Goal: Task Accomplishment & Management: Manage account settings

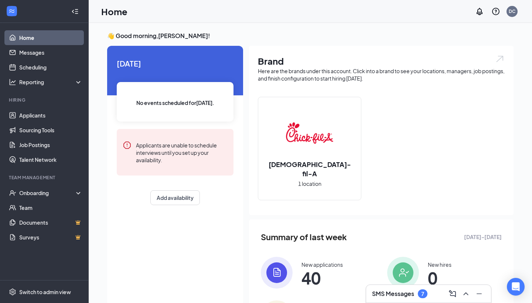
click at [399, 295] on h3 "SMS Messages" at bounding box center [393, 293] width 42 height 8
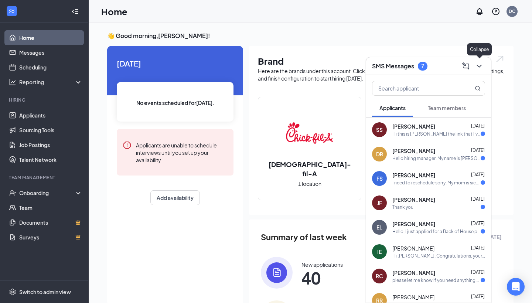
click at [476, 67] on icon "ChevronDown" at bounding box center [478, 66] width 9 height 9
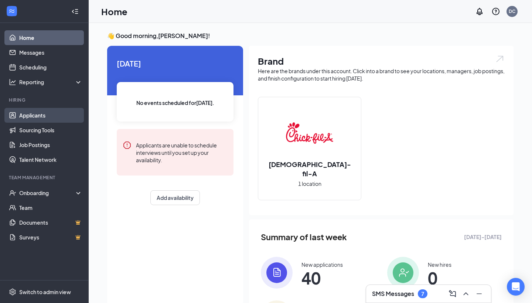
click at [59, 116] on link "Applicants" at bounding box center [50, 115] width 63 height 15
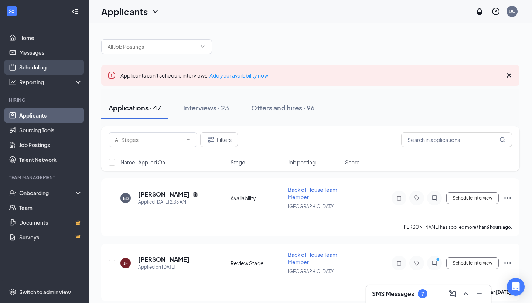
click at [46, 70] on link "Scheduling" at bounding box center [50, 67] width 63 height 15
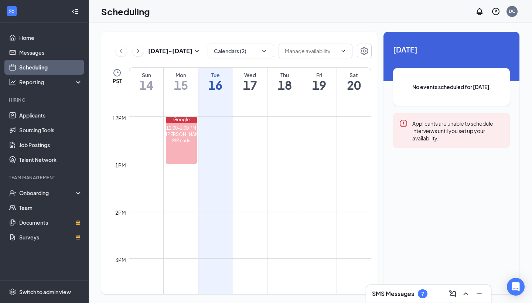
scroll to position [548, 0]
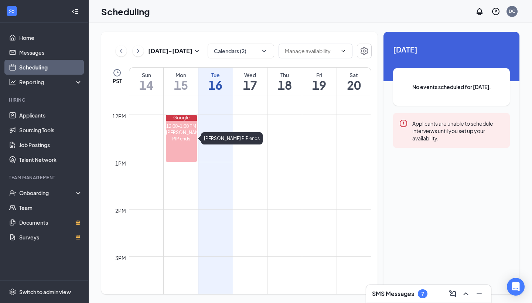
click at [184, 120] on div "Google" at bounding box center [181, 118] width 31 height 6
click at [321, 27] on div "[DATE] - [DATE] Calendars (2) PST Sun 14 Mon 15 Tue 16 Wed 17 Thu 18 Fri 19 Sat…" at bounding box center [310, 163] width 443 height 280
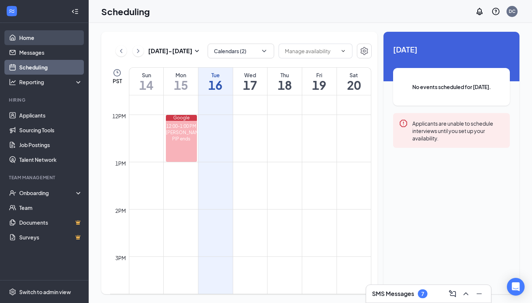
click at [19, 34] on link "Home" at bounding box center [50, 37] width 63 height 15
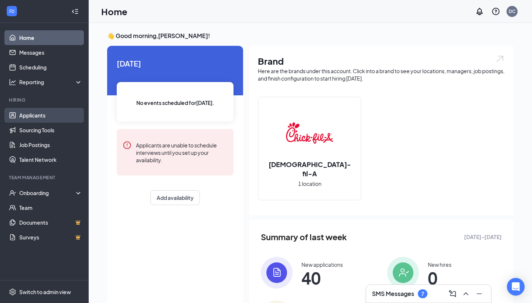
click at [25, 116] on link "Applicants" at bounding box center [50, 115] width 63 height 15
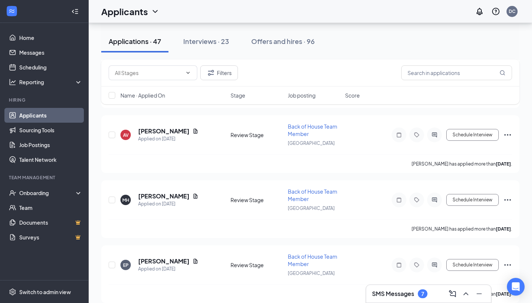
scroll to position [476, 0]
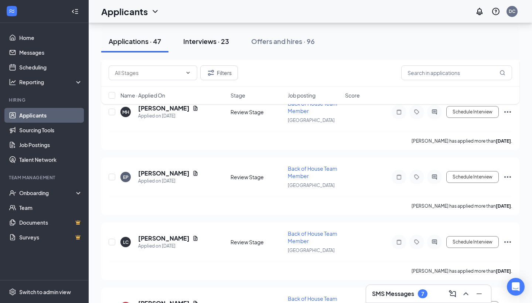
click at [208, 44] on div "Interviews · 23" at bounding box center [206, 41] width 46 height 9
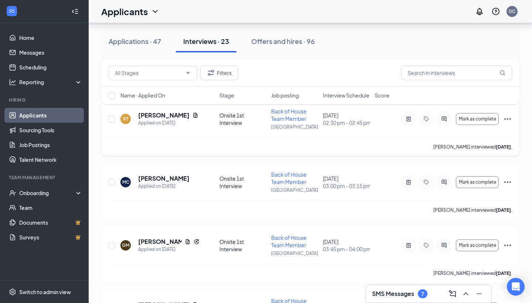
scroll to position [77, 0]
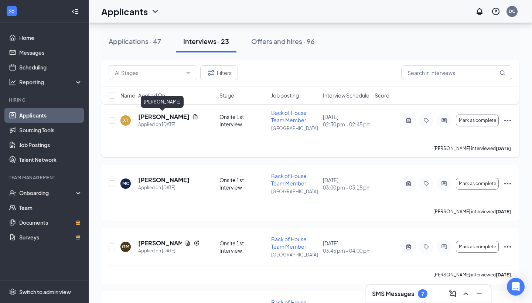
click at [159, 114] on h5 "[PERSON_NAME]" at bounding box center [163, 117] width 51 height 8
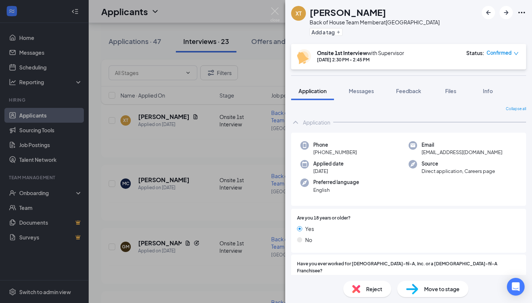
click at [387, 96] on div "Application Messages Feedback Files Info" at bounding box center [408, 91] width 235 height 18
click at [406, 95] on button "Feedback" at bounding box center [408, 91] width 40 height 18
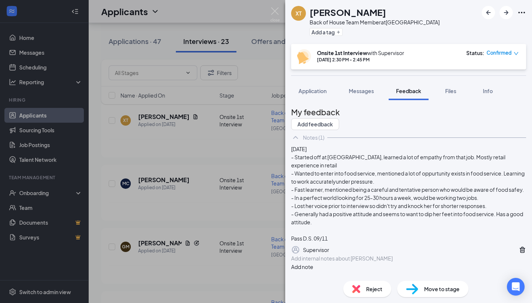
scroll to position [59, 0]
click at [507, 11] on icon "ArrowRight" at bounding box center [505, 12] width 4 height 4
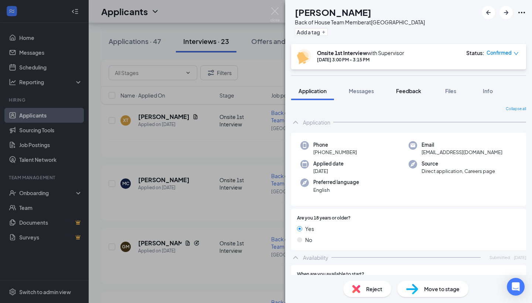
click at [406, 88] on span "Feedback" at bounding box center [408, 90] width 25 height 7
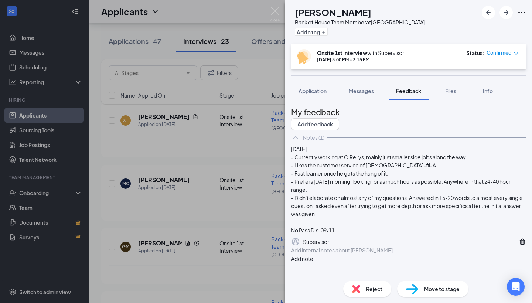
scroll to position [43, 0]
click at [355, 289] on img at bounding box center [356, 289] width 8 height 8
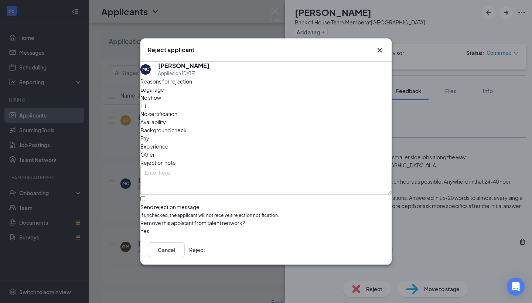
click at [157, 196] on label "Send rejection message If unchecked, the applicant will not receive a rejection…" at bounding box center [265, 207] width 251 height 23
click at [145, 196] on input "Send rejection message If unchecked, the applicant will not receive a rejection…" at bounding box center [142, 198] width 5 height 5
checkbox input "true"
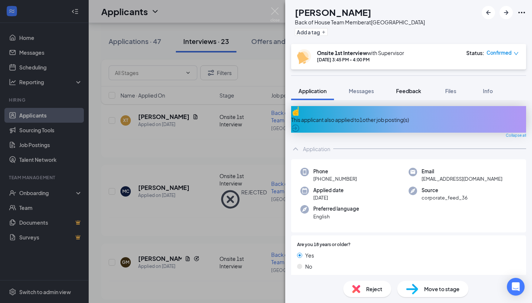
click at [409, 88] on span "Feedback" at bounding box center [408, 90] width 25 height 7
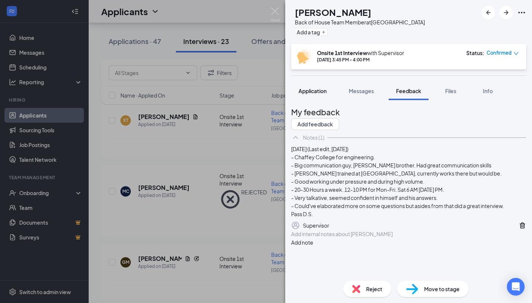
click at [303, 99] on button "Application" at bounding box center [312, 91] width 43 height 18
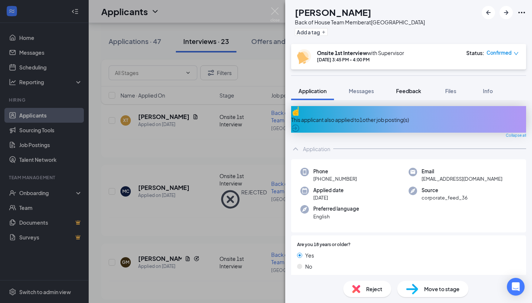
click at [410, 87] on span "Feedback" at bounding box center [408, 90] width 25 height 7
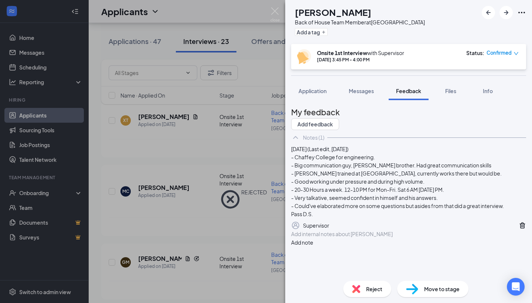
scroll to position [35, 0]
click at [503, 16] on icon "ArrowRight" at bounding box center [505, 12] width 9 height 9
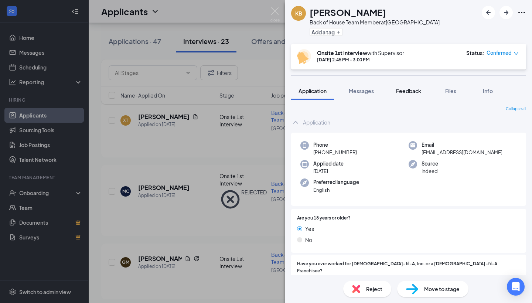
click at [416, 88] on span "Feedback" at bounding box center [408, 90] width 25 height 7
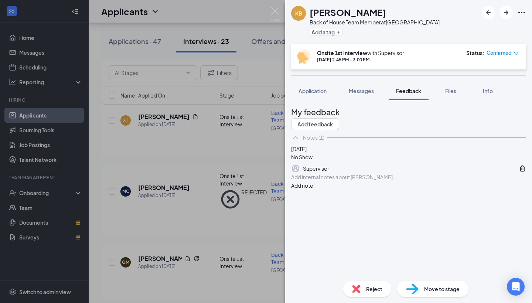
click at [348, 286] on div "Reject" at bounding box center [367, 289] width 48 height 16
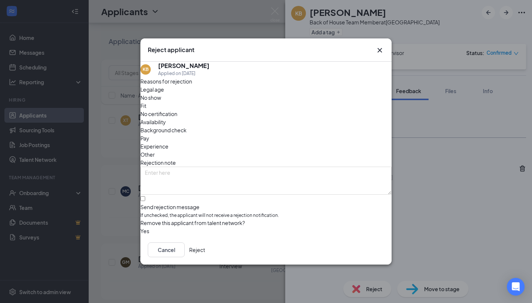
click at [153, 203] on div at bounding box center [265, 203] width 251 height 0
click at [145, 196] on input "Send rejection message If unchecked, the applicant will not receive a rejection…" at bounding box center [142, 198] width 5 height 5
checkbox input "true"
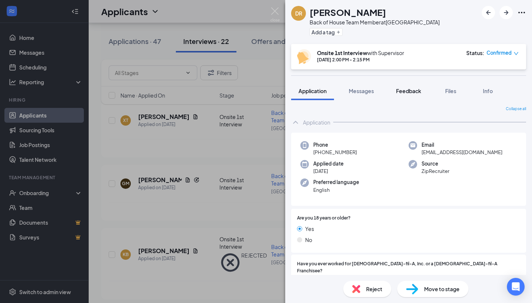
click at [408, 91] on span "Feedback" at bounding box center [408, 90] width 25 height 7
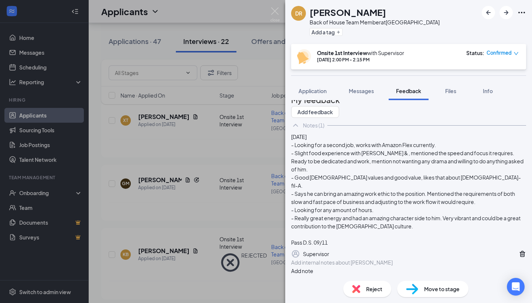
scroll to position [59, 0]
click at [504, 16] on icon "ArrowRight" at bounding box center [505, 12] width 9 height 9
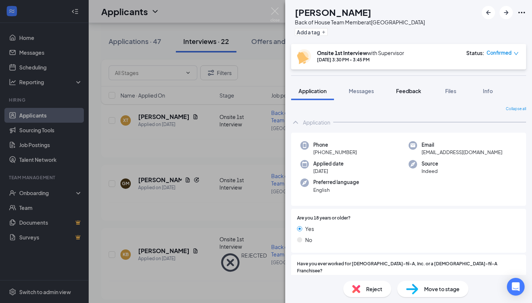
click at [410, 94] on div "Feedback" at bounding box center [408, 90] width 25 height 7
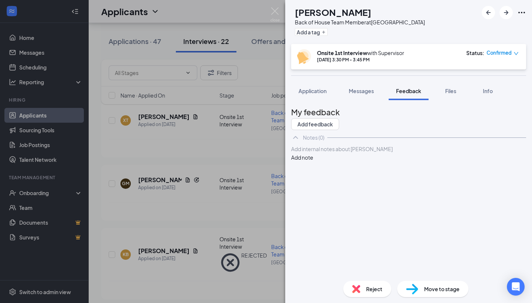
click at [353, 285] on img at bounding box center [356, 289] width 8 height 8
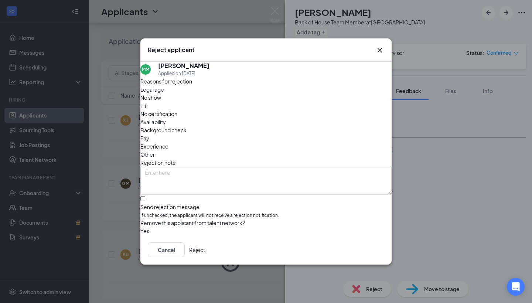
click at [153, 203] on div at bounding box center [265, 203] width 251 height 0
click at [145, 196] on input "Send rejection message If unchecked, the applicant will not receive a rejection…" at bounding box center [142, 198] width 5 height 5
checkbox input "true"
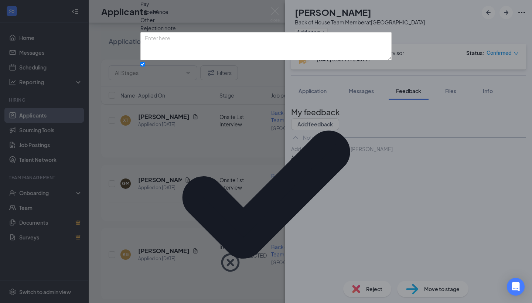
scroll to position [18, 0]
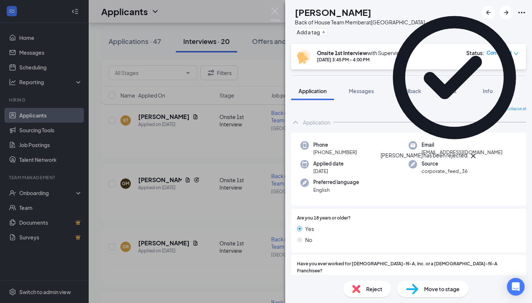
click at [477, 151] on icon "Cross" at bounding box center [472, 155] width 9 height 9
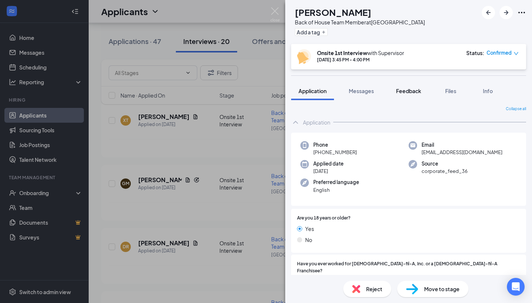
click at [412, 89] on span "Feedback" at bounding box center [408, 90] width 25 height 7
